Goal: Navigation & Orientation: Find specific page/section

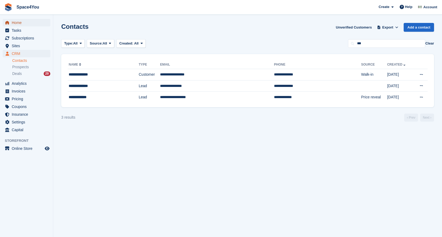
click at [17, 23] on span "Home" at bounding box center [28, 22] width 32 height 7
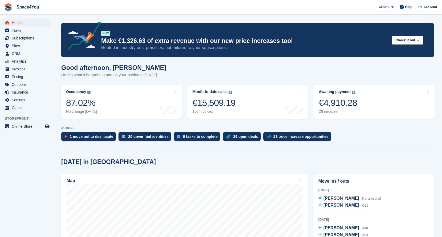
click at [19, 21] on span "Home" at bounding box center [28, 22] width 32 height 7
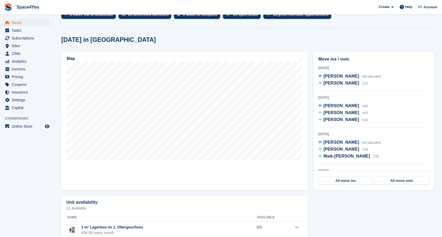
scroll to position [124, 0]
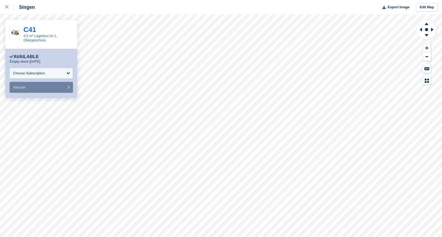
click at [8, 7] on icon at bounding box center [6, 6] width 3 height 3
